Goal: Find specific page/section: Find specific page/section

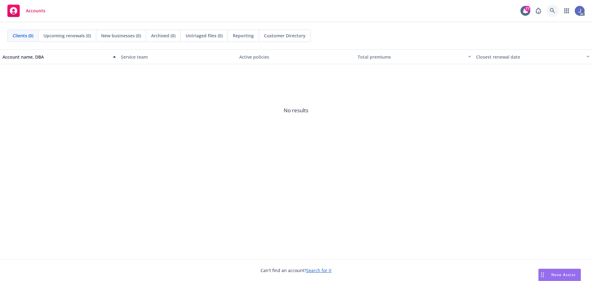
click at [554, 11] on icon at bounding box center [552, 10] width 5 height 5
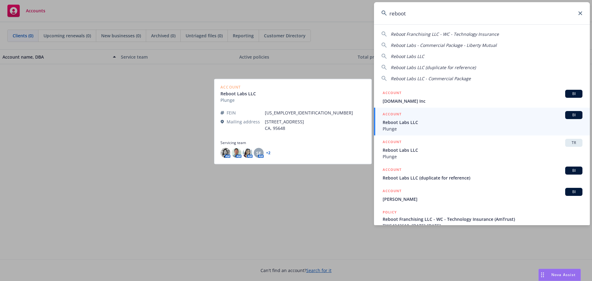
type input "reboot"
click at [397, 126] on span "Plunge" at bounding box center [483, 129] width 200 height 6
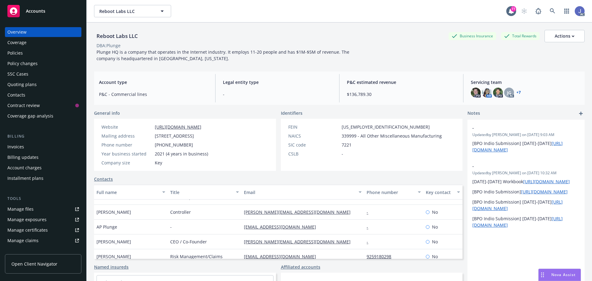
scroll to position [15, 0]
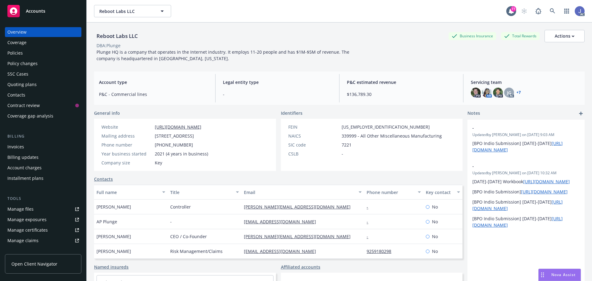
click at [517, 91] on link "+ 7" at bounding box center [519, 93] width 4 height 4
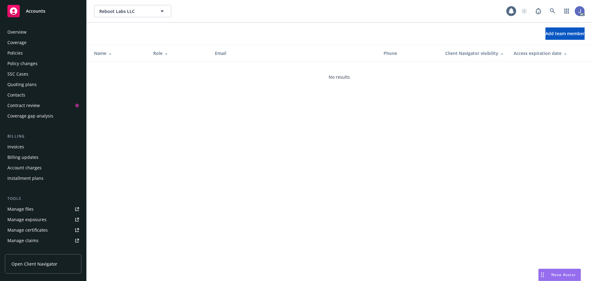
scroll to position [121, 0]
